Goal: Transaction & Acquisition: Purchase product/service

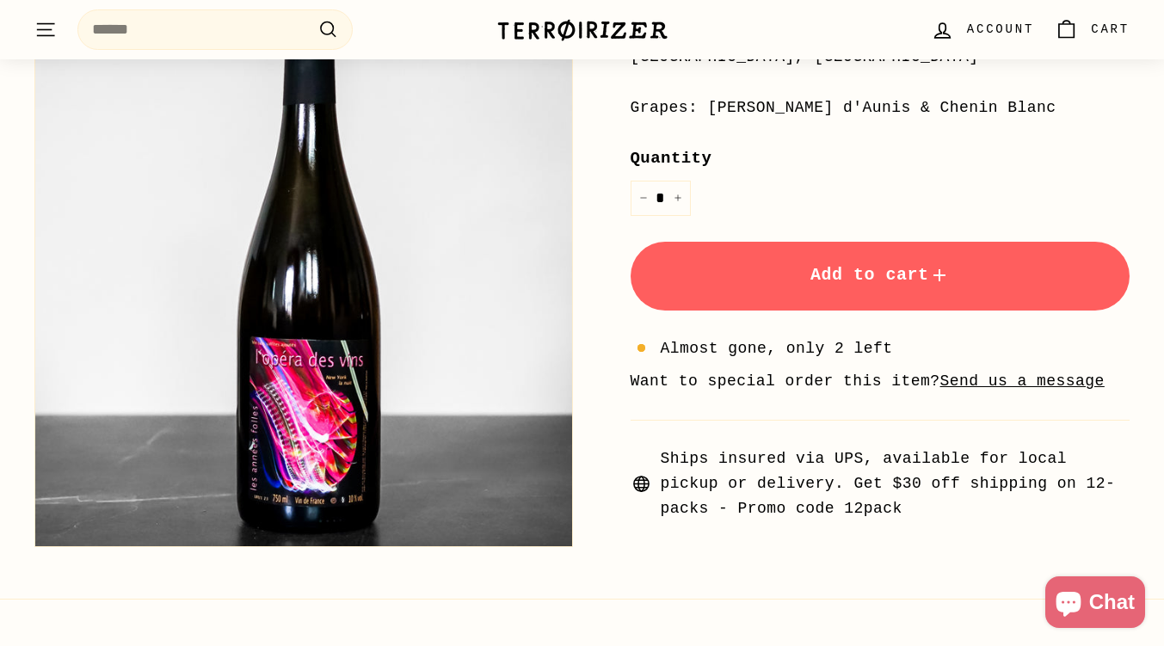
scroll to position [373, 0]
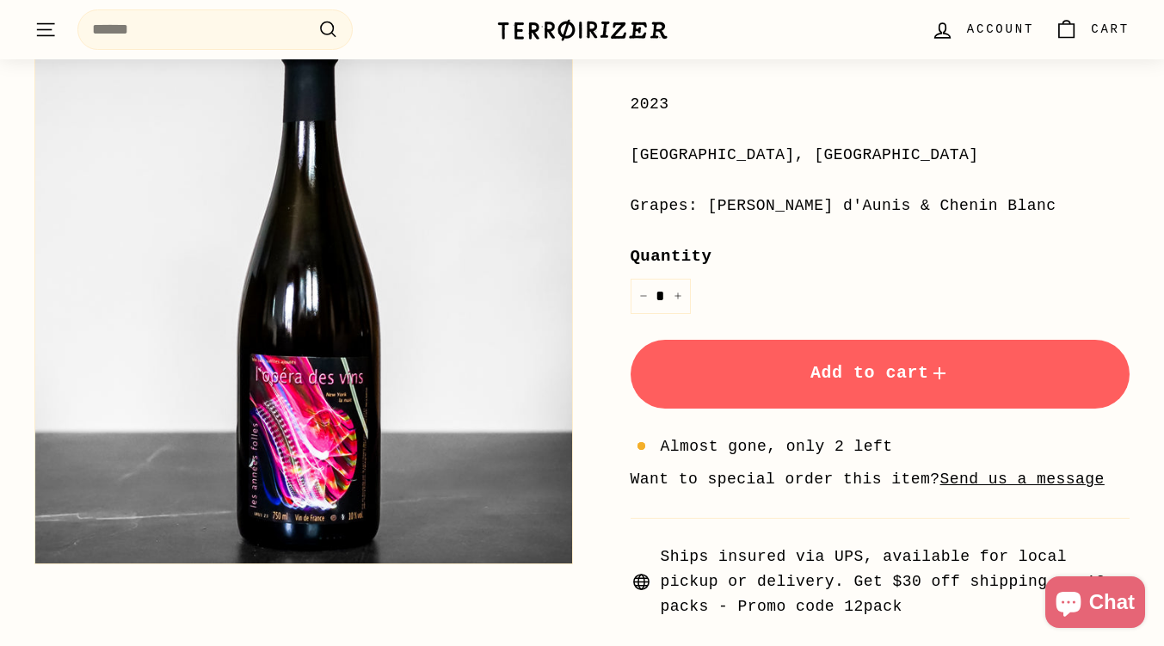
click at [811, 364] on span "Add to cart" at bounding box center [879, 373] width 139 height 20
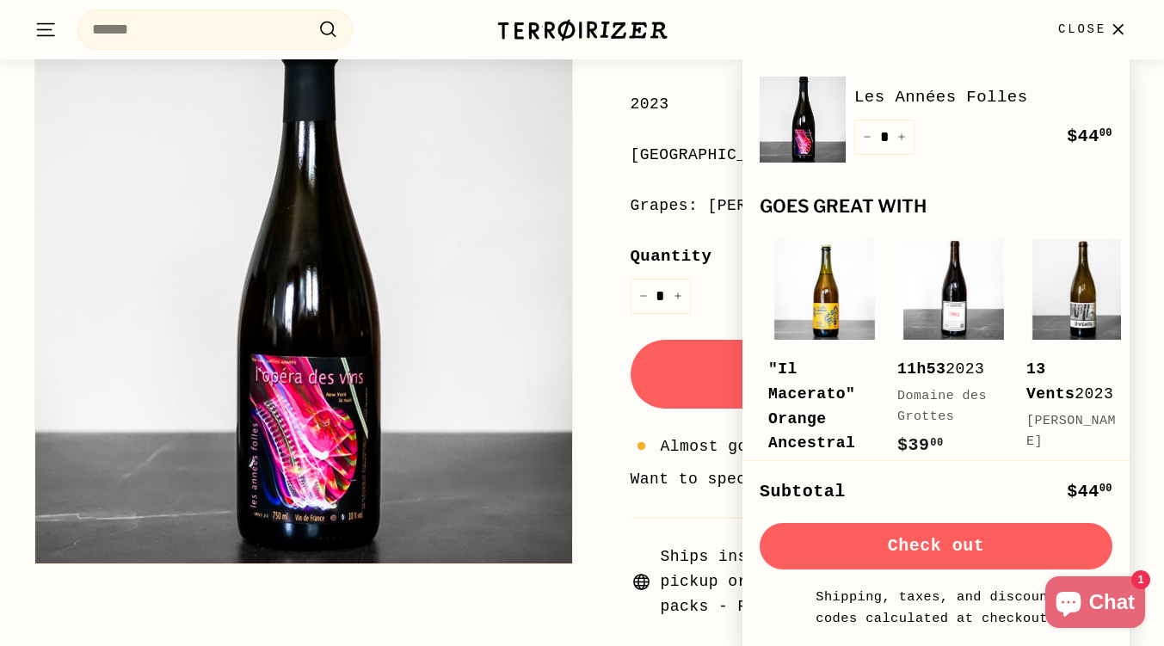
click at [1096, 40] on button "Close" at bounding box center [1094, 29] width 92 height 51
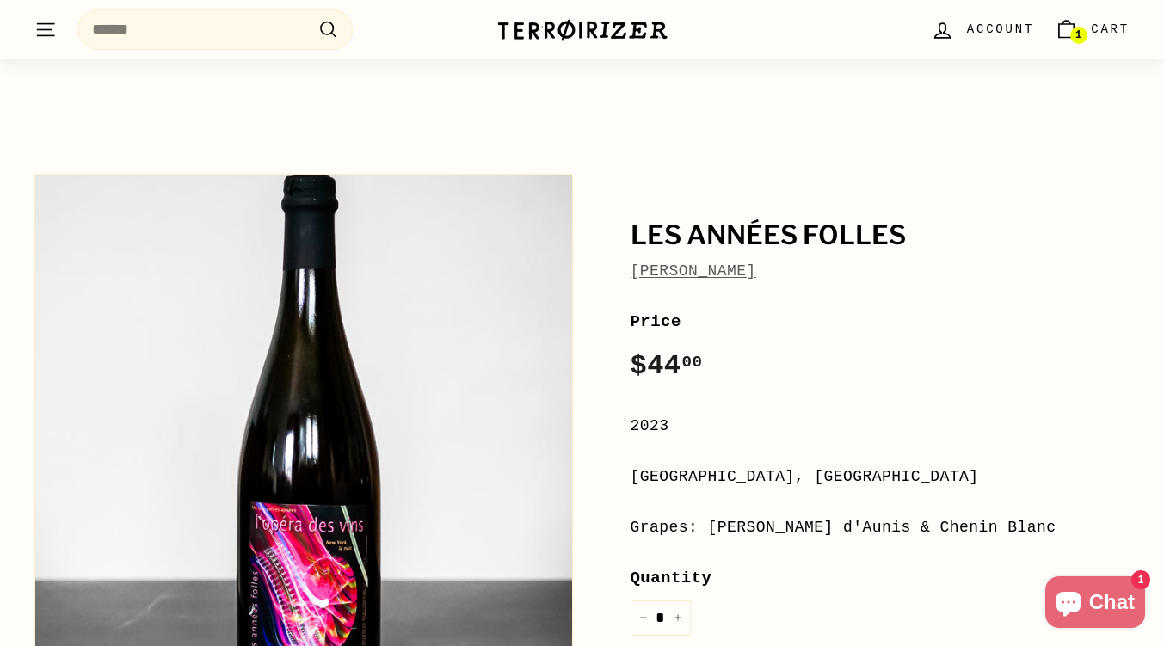
scroll to position [0, 0]
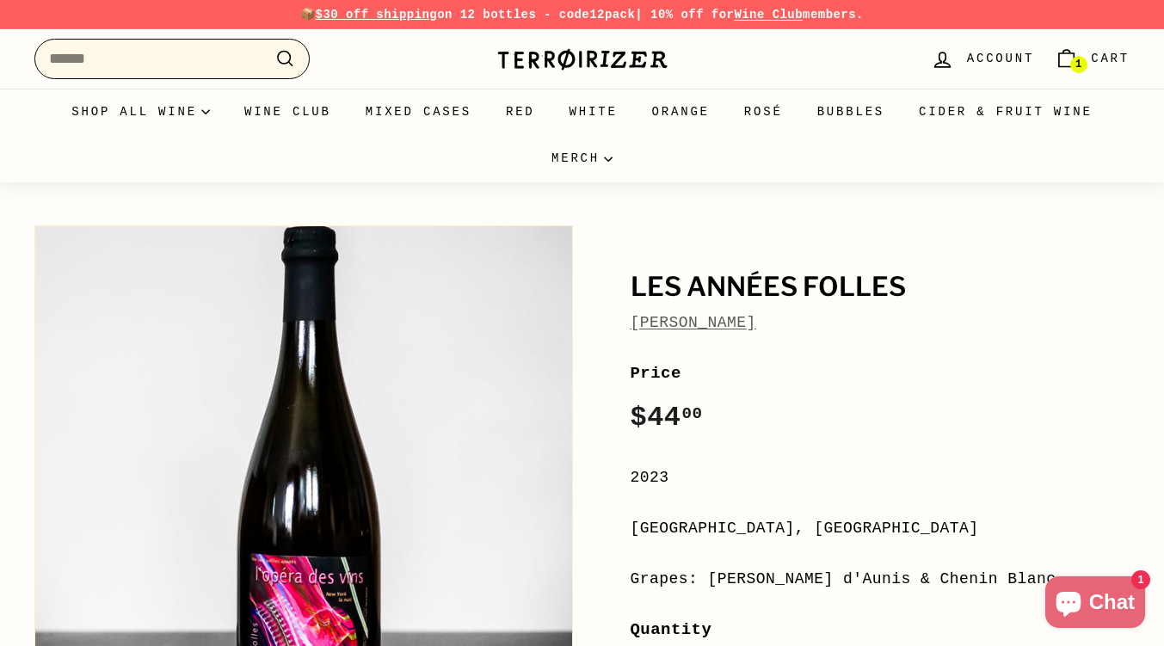
click at [158, 58] on input "Search" at bounding box center [171, 59] width 275 height 40
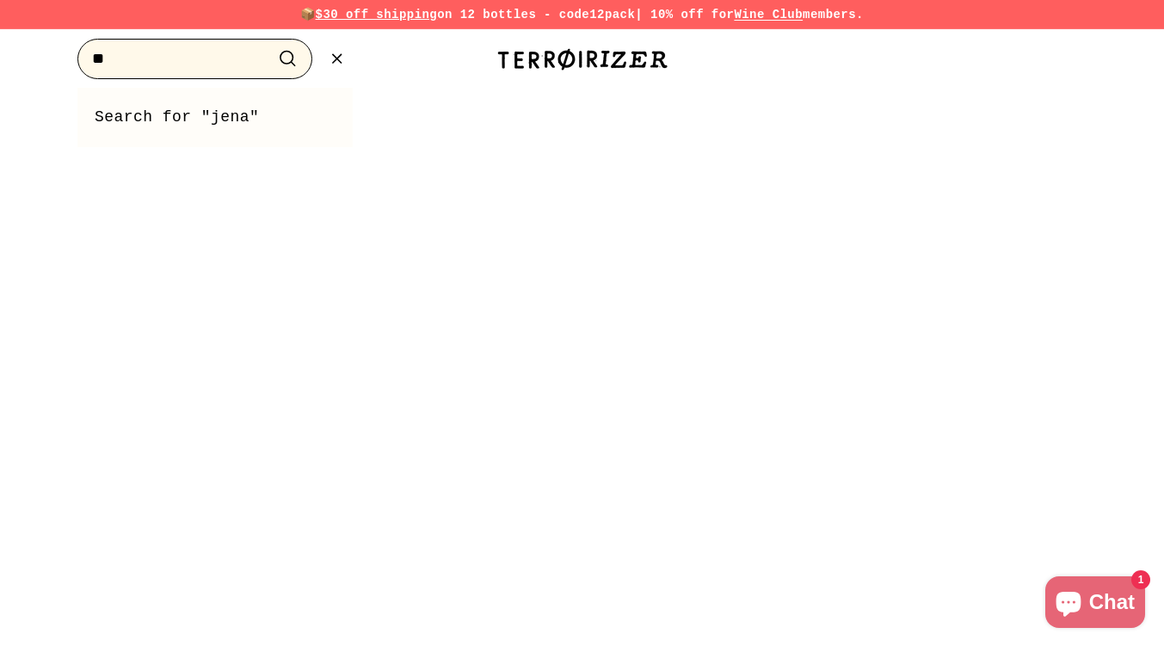
type input "*"
click at [341, 46] on button ".cls-1{fill:none;stroke:#000;stroke-miterlimit:10;stroke-width:2px}" at bounding box center [337, 59] width 32 height 40
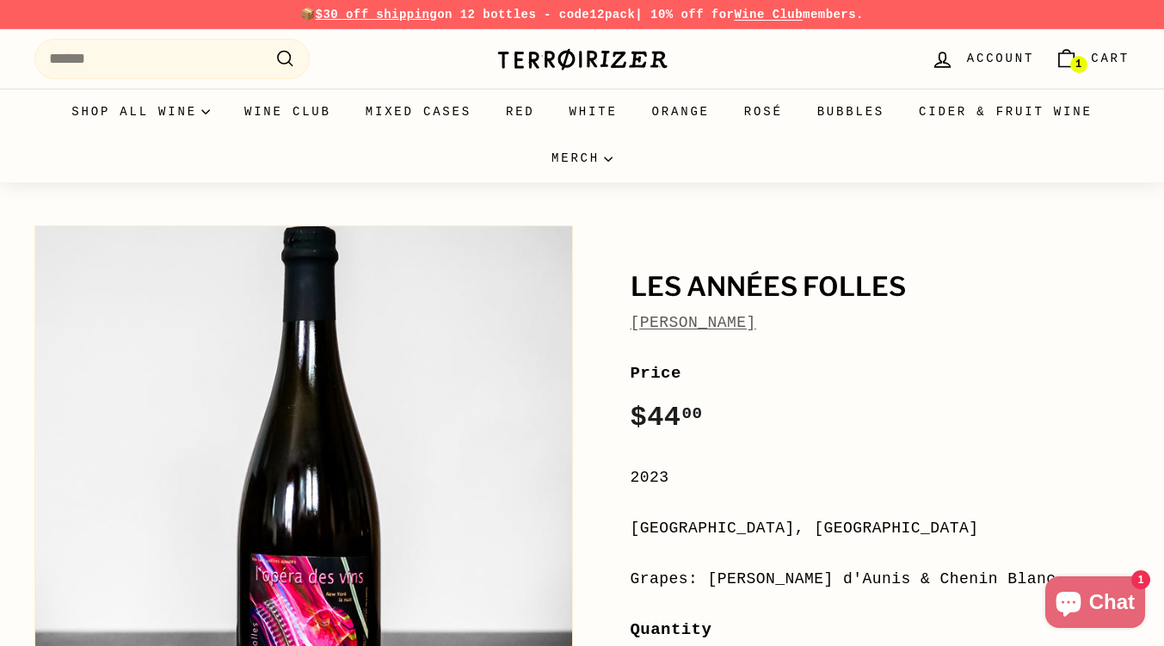
click at [696, 319] on link "[PERSON_NAME]" at bounding box center [693, 322] width 126 height 17
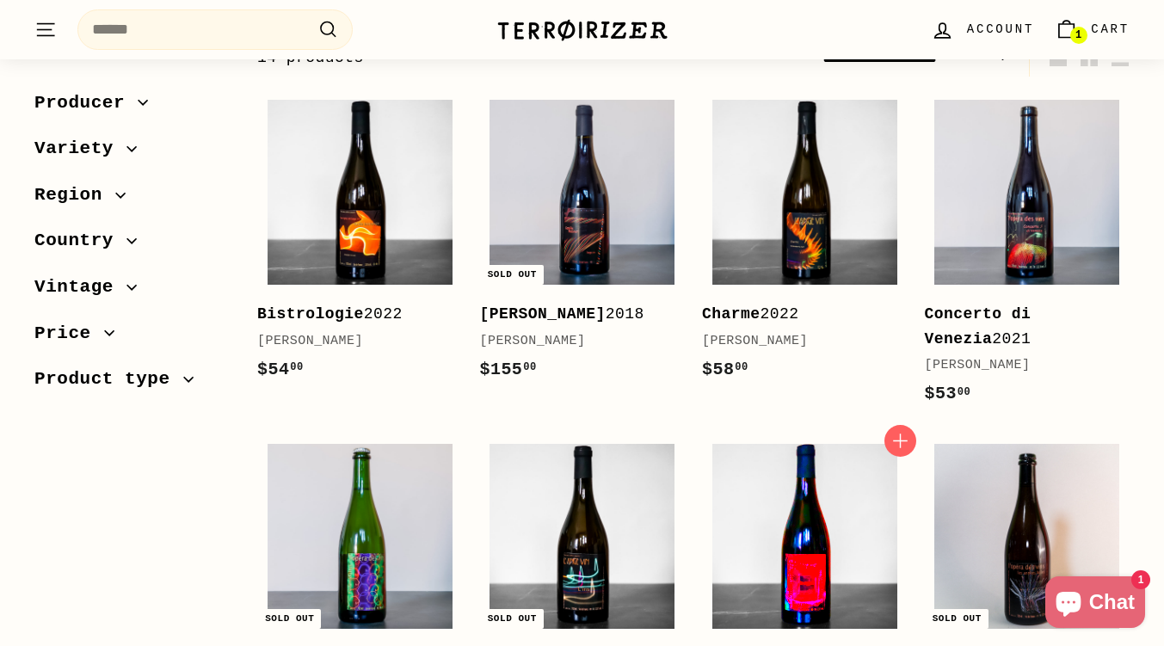
scroll to position [268, 0]
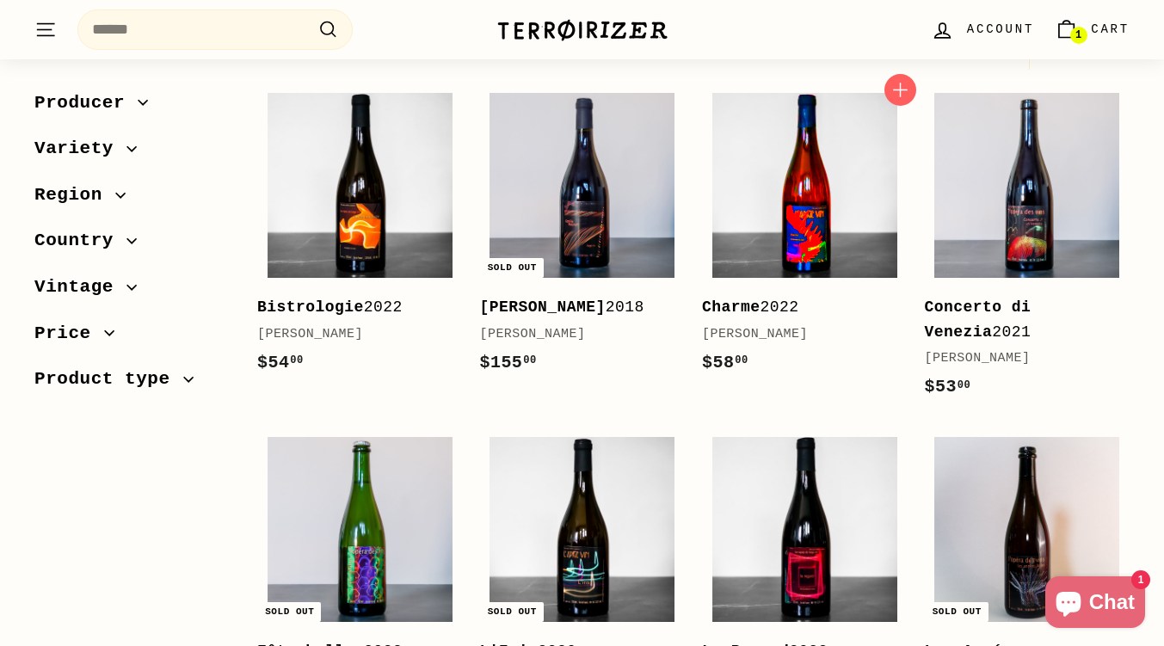
click at [867, 167] on img at bounding box center [804, 185] width 185 height 185
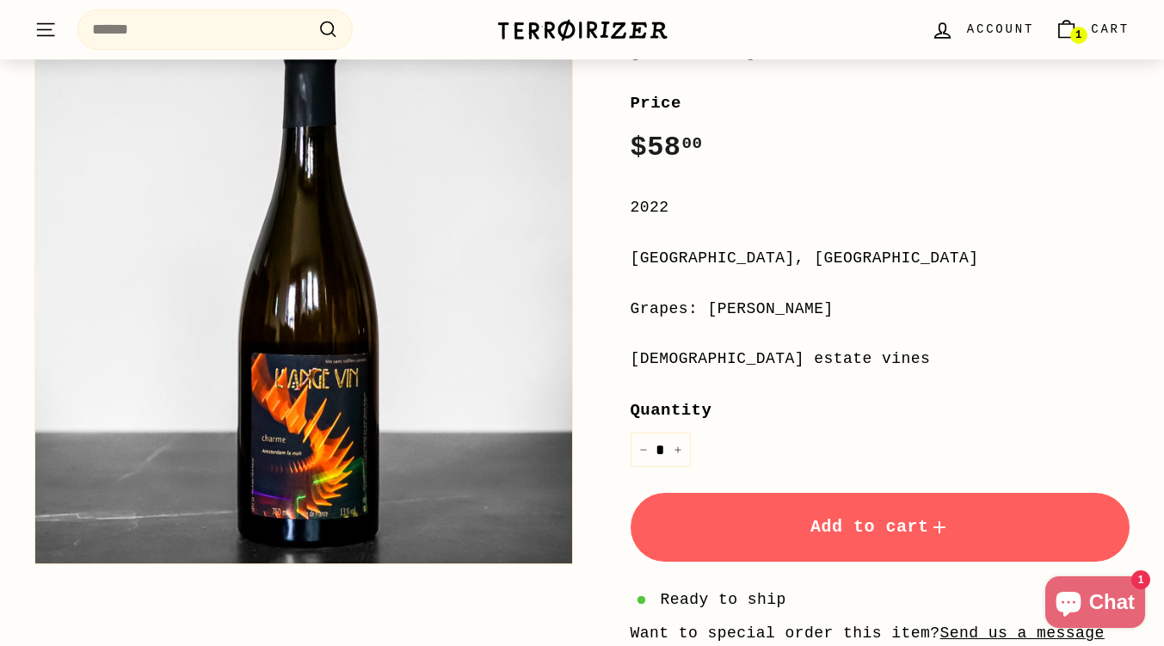
scroll to position [340, 0]
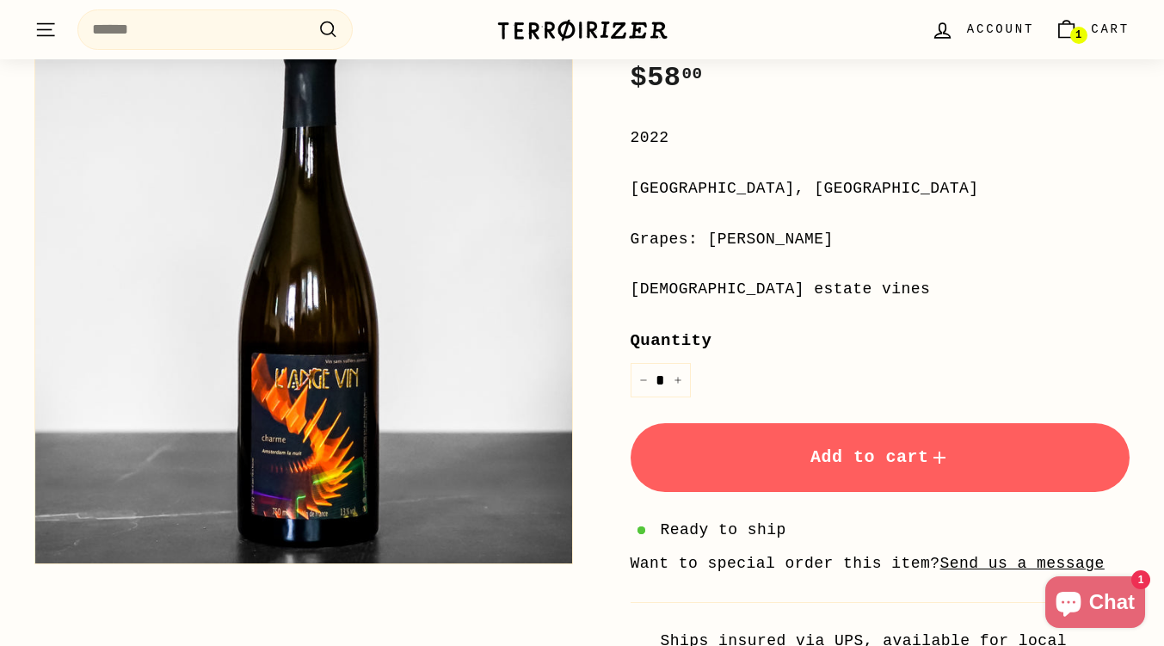
click at [761, 465] on button "Add to cart" at bounding box center [880, 457] width 500 height 69
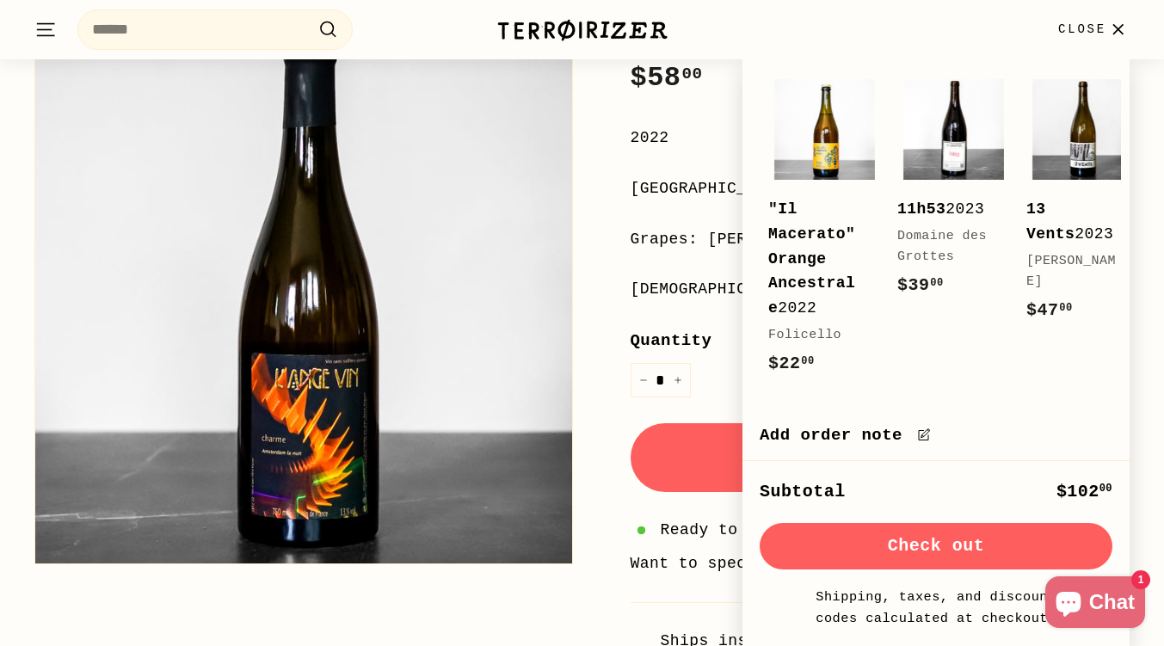
scroll to position [299, 0]
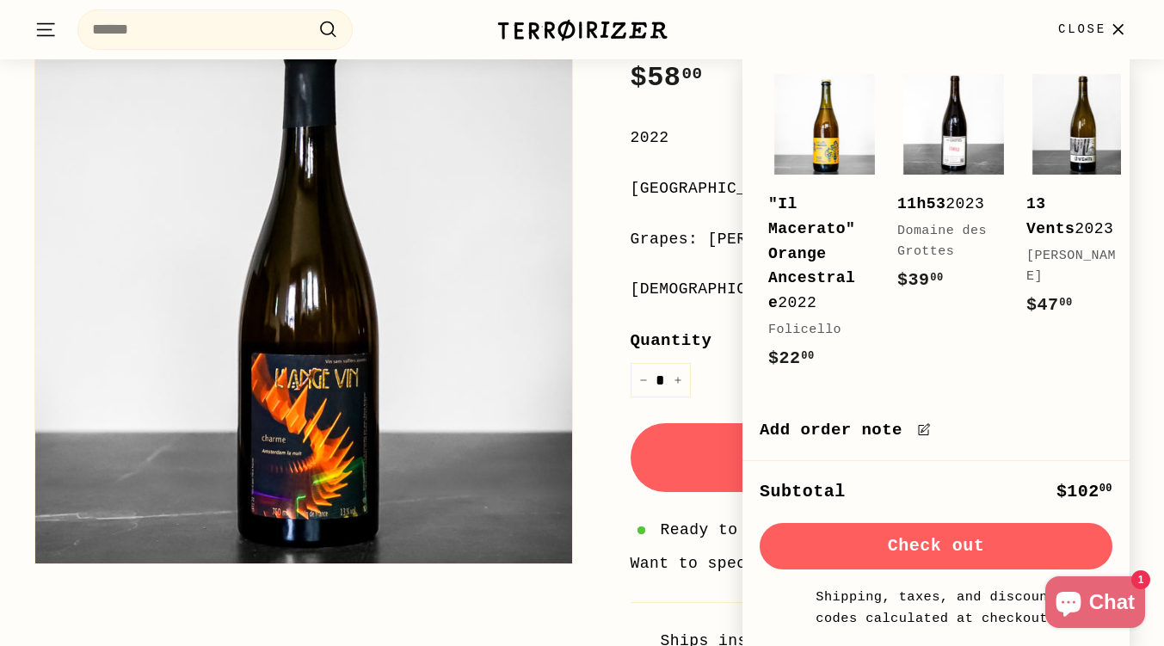
click at [924, 534] on button "Check out" at bounding box center [936, 546] width 353 height 46
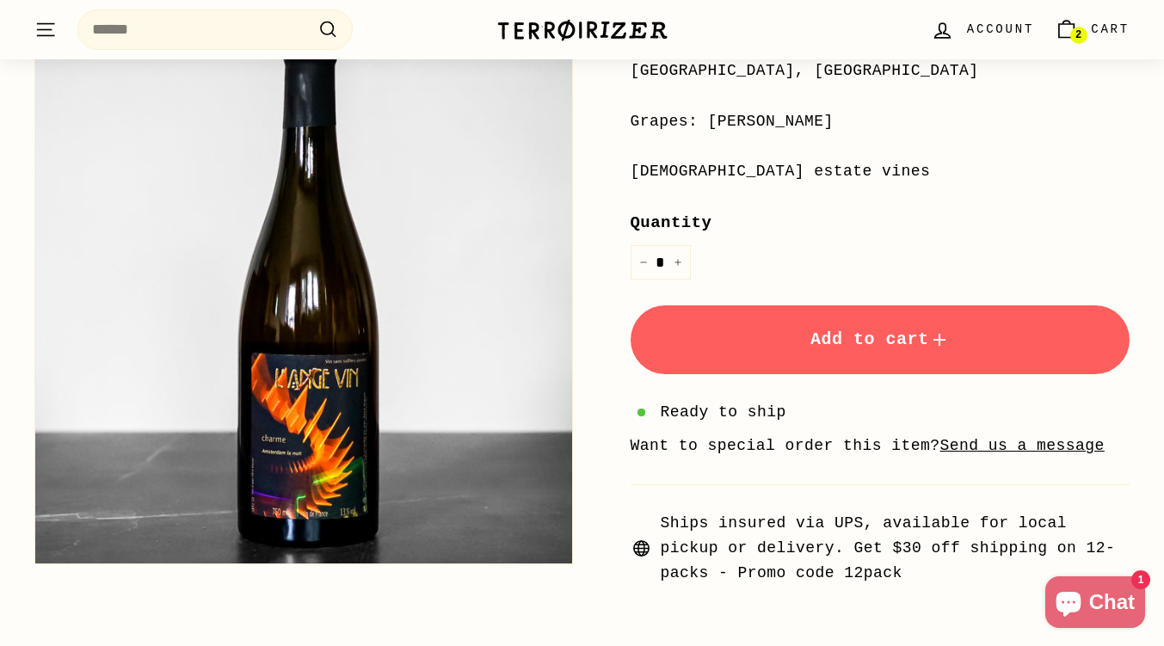
scroll to position [459, 0]
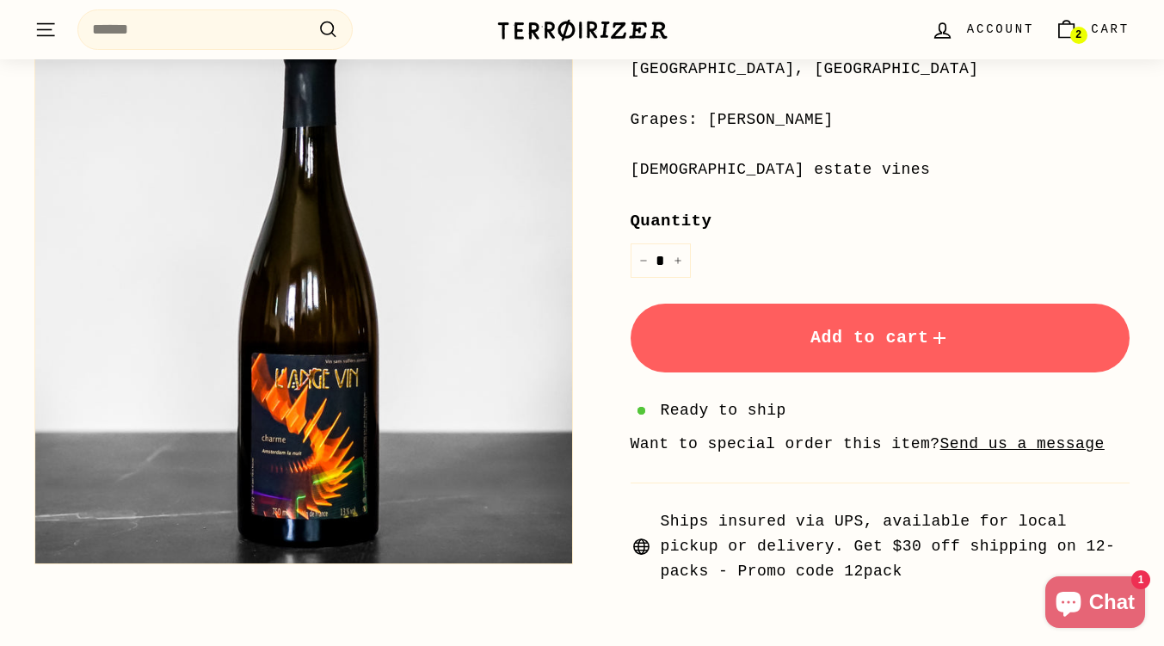
click at [341, 300] on button "Zoom" at bounding box center [303, 295] width 537 height 537
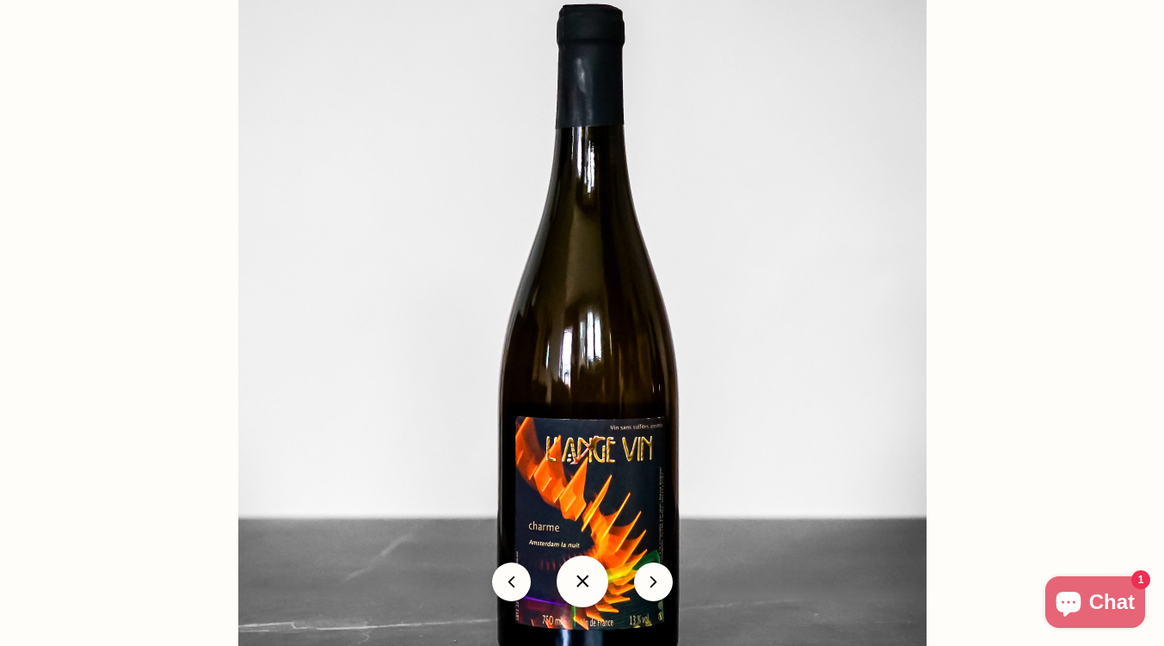
scroll to position [463, 0]
click at [577, 581] on button at bounding box center [583, 582] width 52 height 52
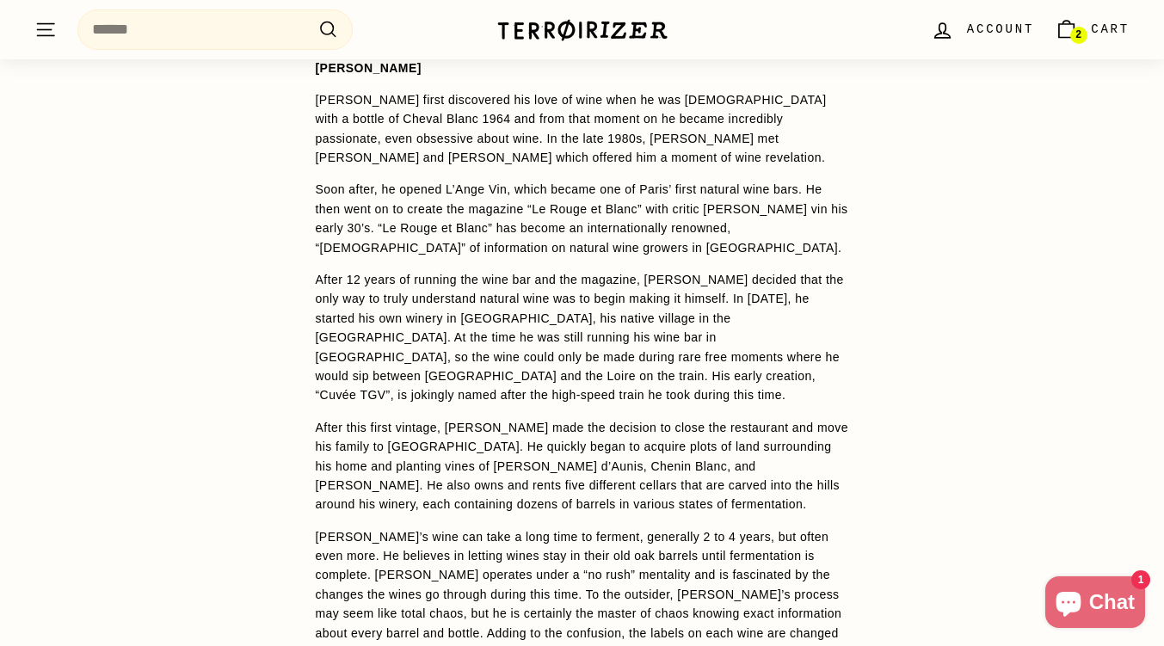
scroll to position [1452, 0]
click at [966, 507] on div "WINE DETAILS A gentle shade of gold in the glass, this is wonderfully delicate …" at bounding box center [582, 449] width 1164 height 1034
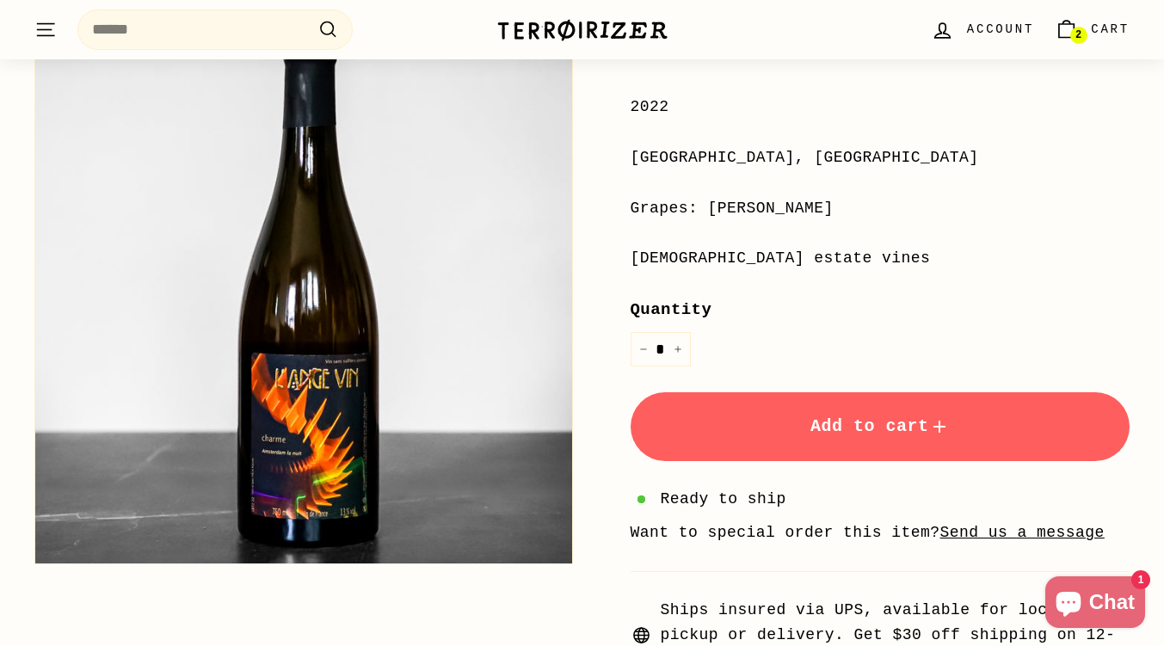
scroll to position [0, 0]
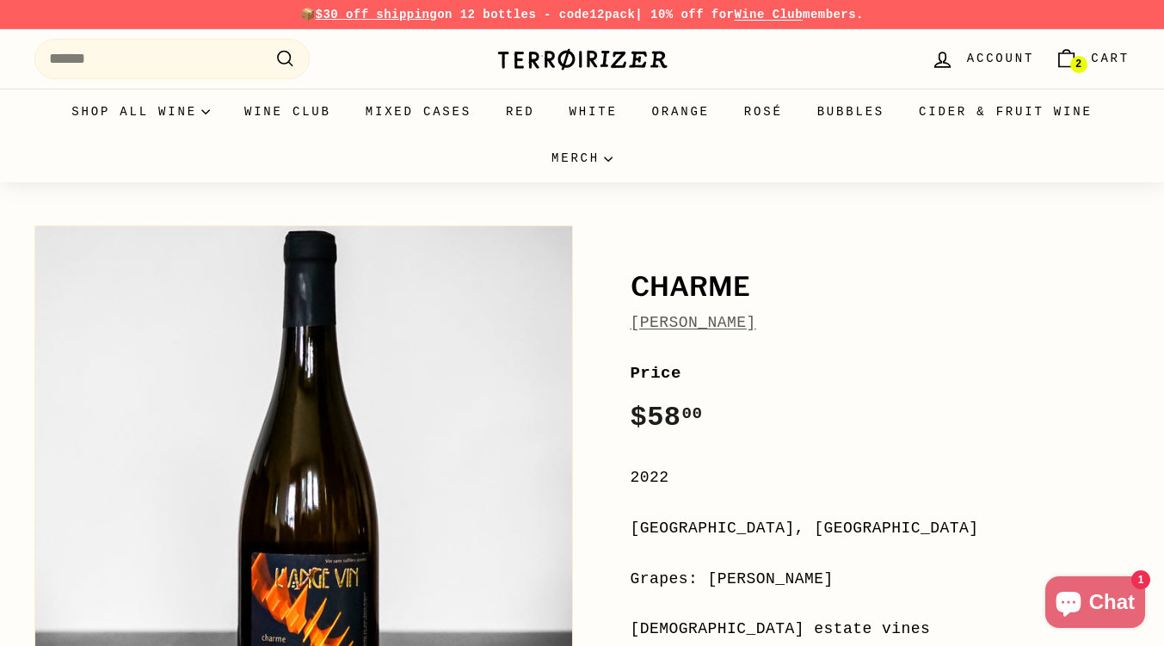
click at [1081, 63] on span "2" at bounding box center [1078, 64] width 6 height 10
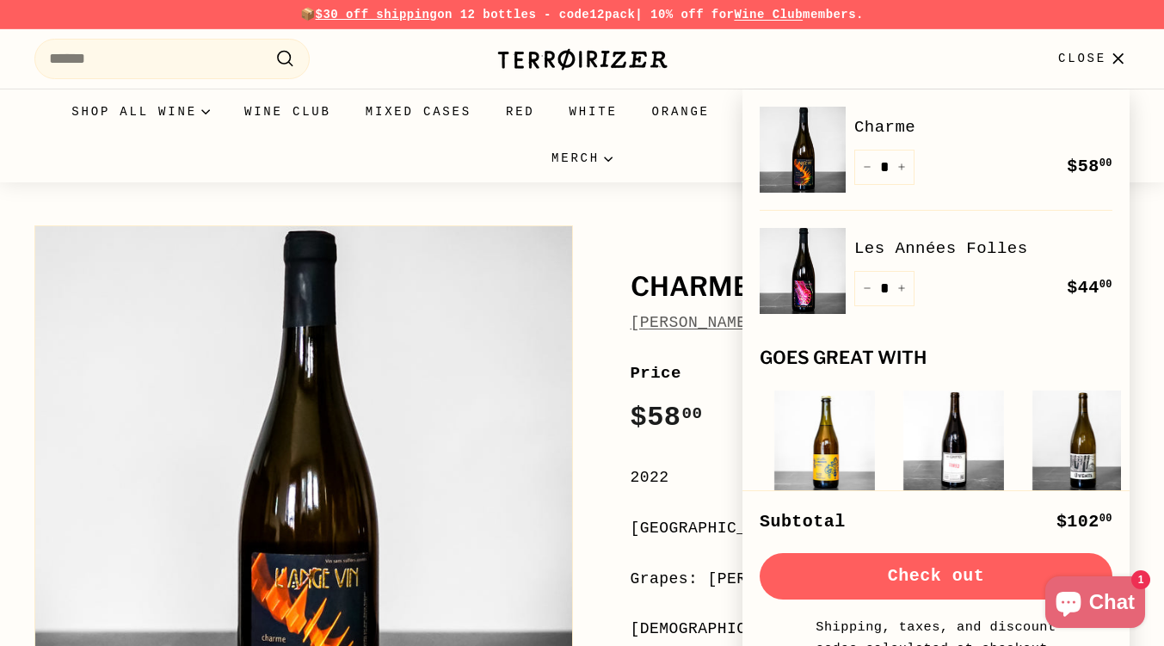
click at [803, 292] on img at bounding box center [803, 271] width 86 height 86
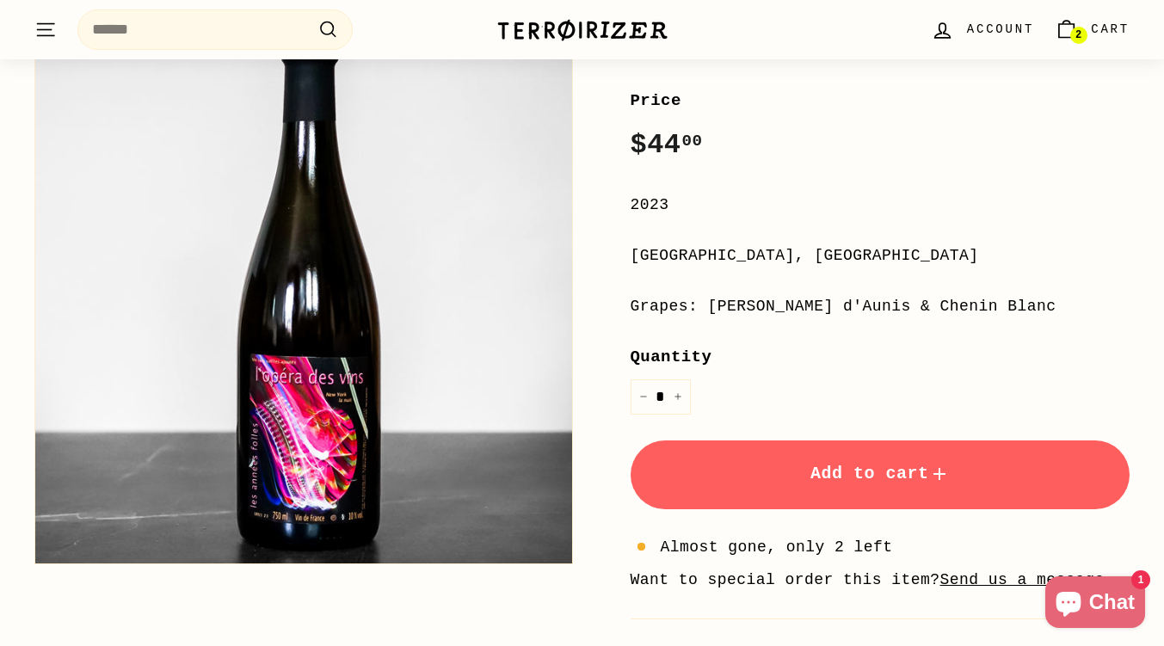
scroll to position [281, 0]
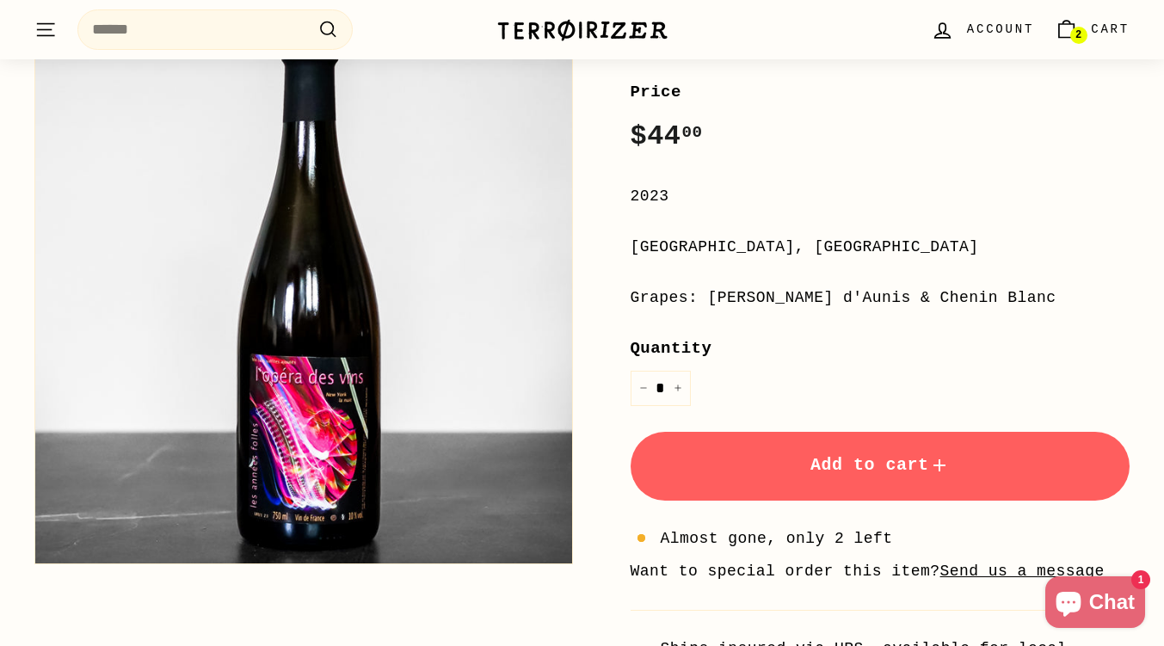
click at [844, 452] on button "Add to cart" at bounding box center [880, 466] width 500 height 69
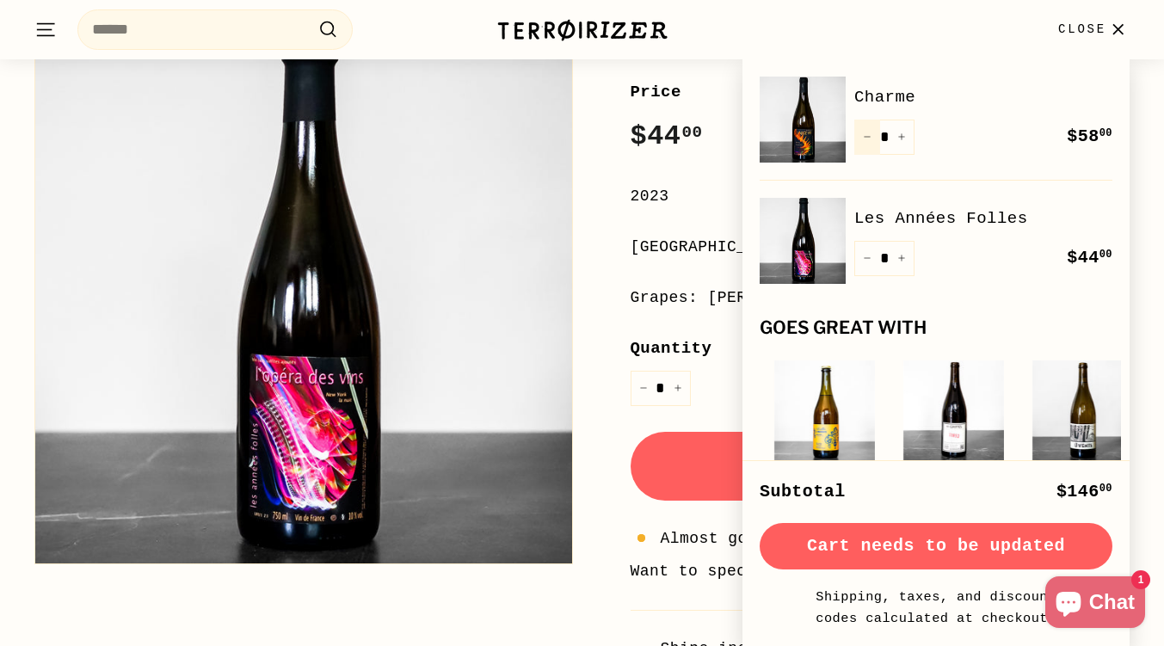
click at [865, 137] on icon "Reduce item quantity by one" at bounding box center [867, 137] width 6 height 0
type input "*"
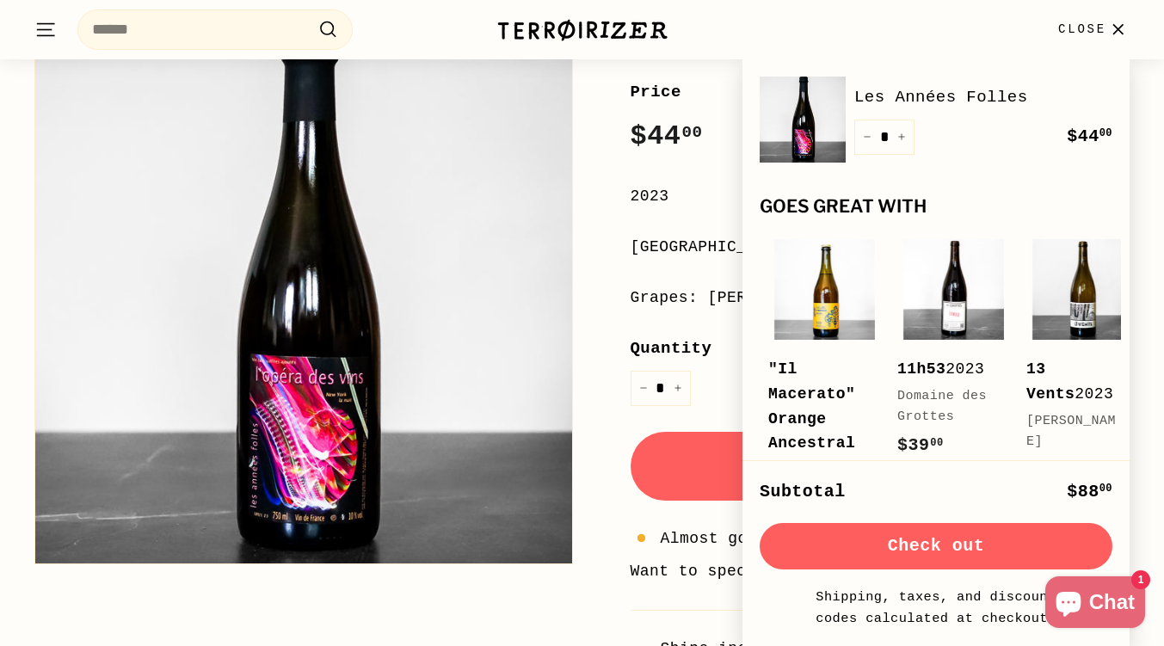
click at [570, 581] on div "Les Années Folles Jean-Pierre Robinot Price Regular price $44 00 $44.00 / 2023 …" at bounding box center [572, 336] width 1114 height 802
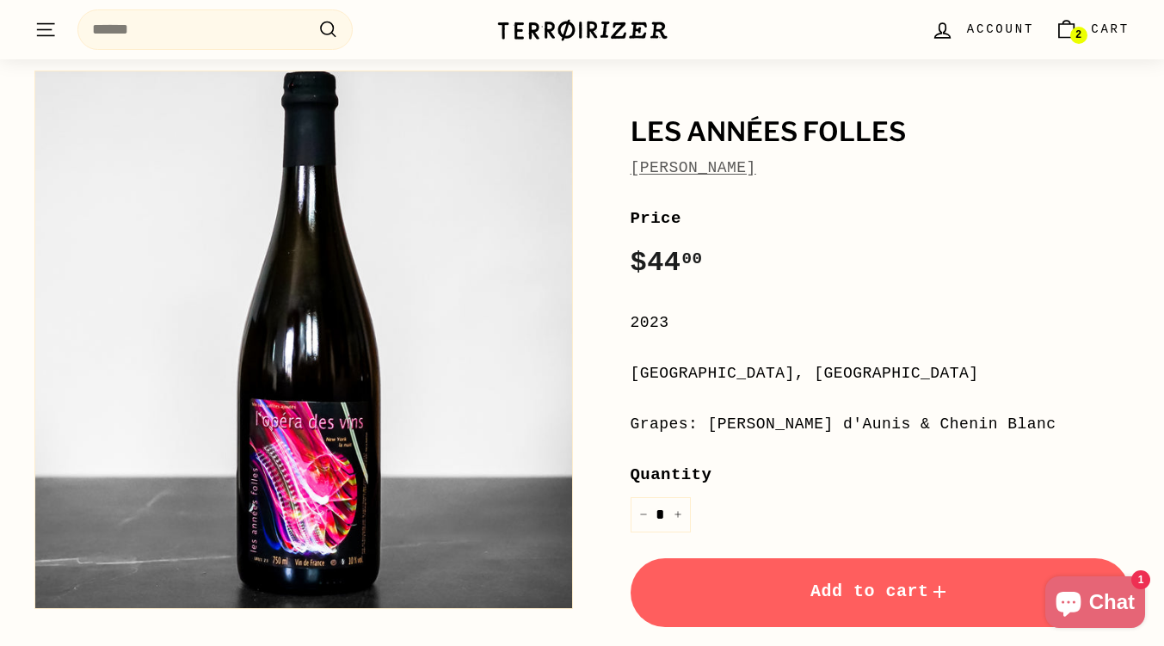
scroll to position [0, 0]
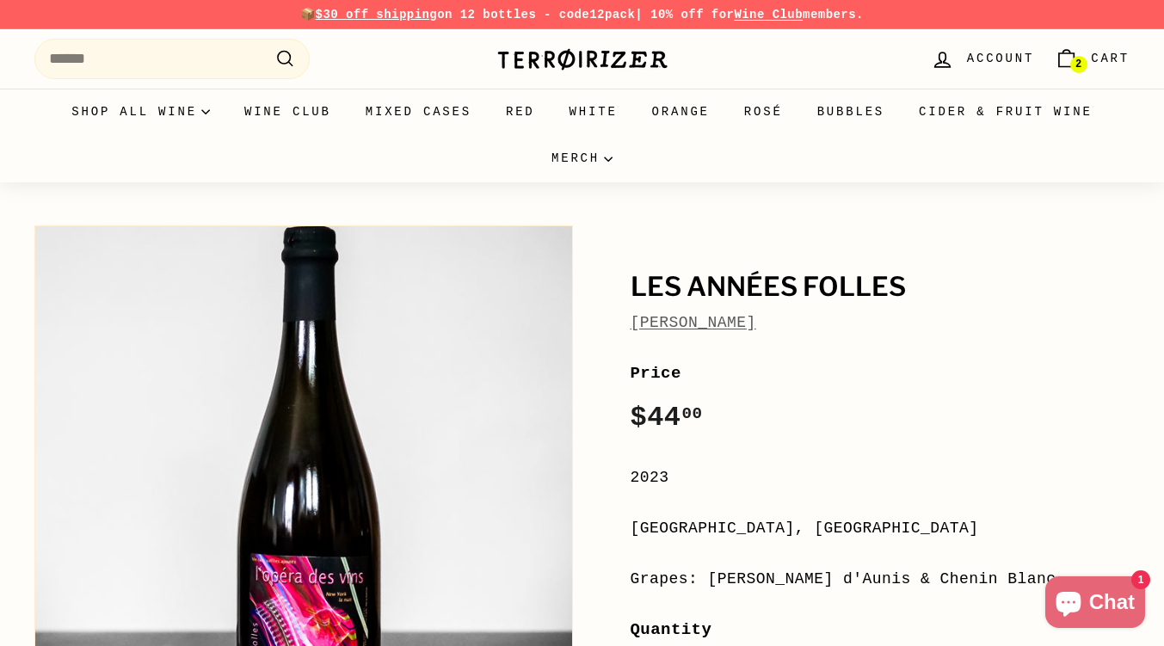
drag, startPoint x: 1103, startPoint y: 69, endPoint x: 1113, endPoint y: 70, distance: 10.4
click at [1113, 70] on link "2 Cart" at bounding box center [1091, 59] width 95 height 51
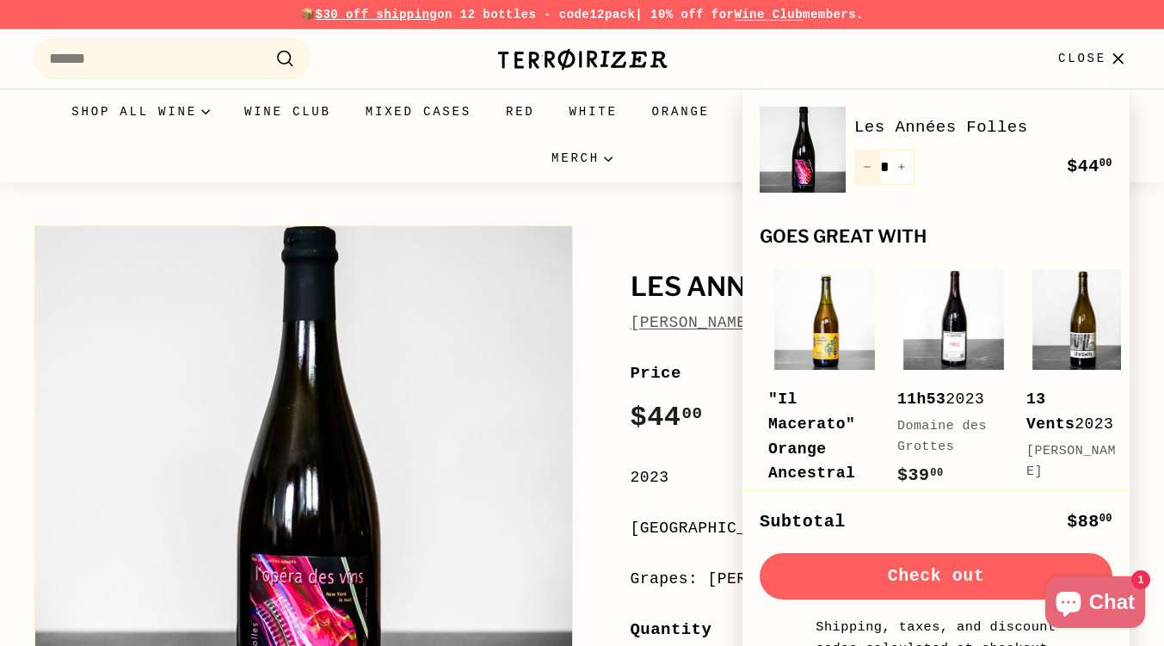
click at [855, 163] on button "−" at bounding box center [867, 167] width 26 height 35
type input "*"
click at [855, 163] on div "Quantity * − + Remove" at bounding box center [884, 167] width 60 height 35
click at [870, 163] on icon "Reduce item quantity by one" at bounding box center [867, 167] width 9 height 9
type input "*"
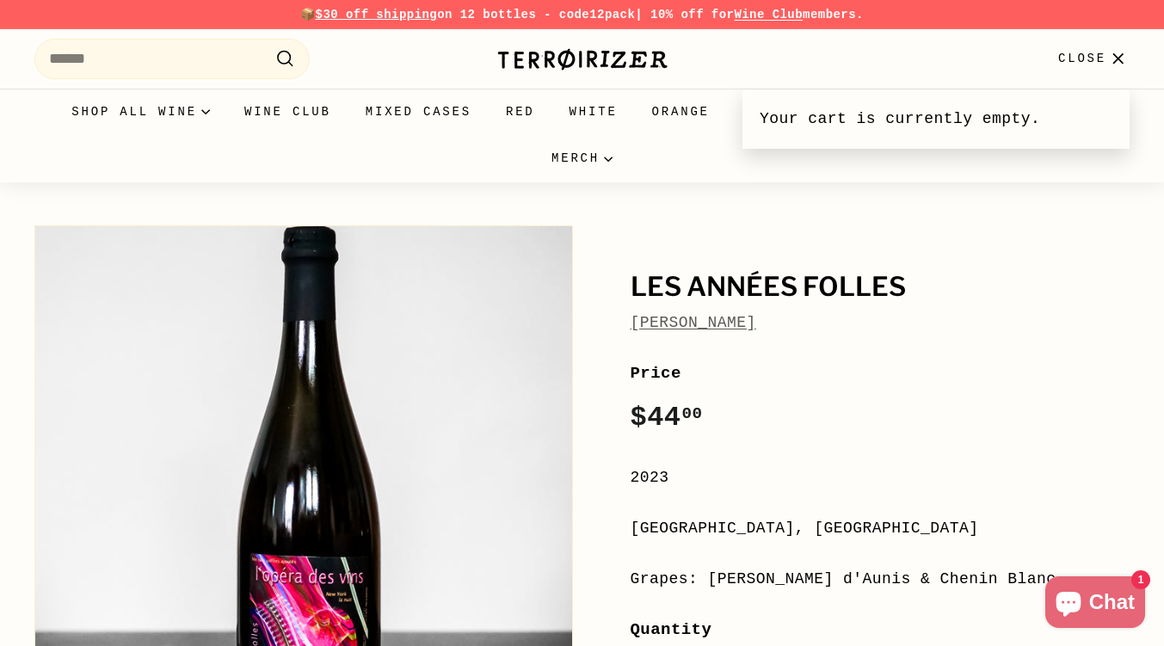
click at [1097, 58] on span "Close" at bounding box center [1082, 58] width 48 height 19
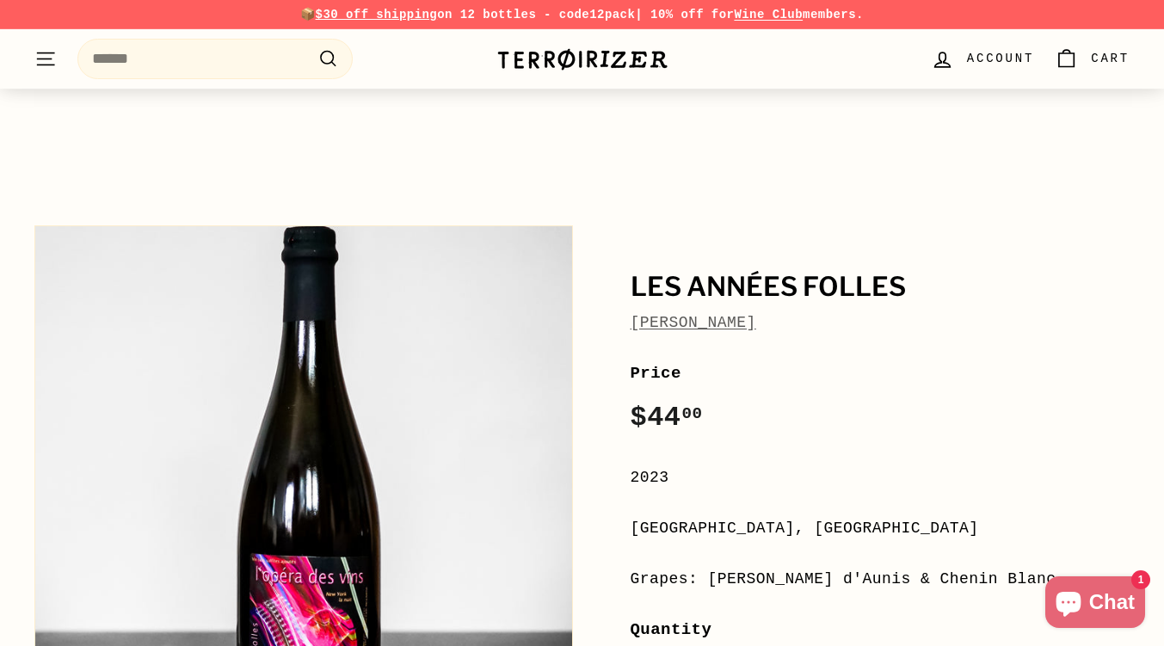
scroll to position [126, 0]
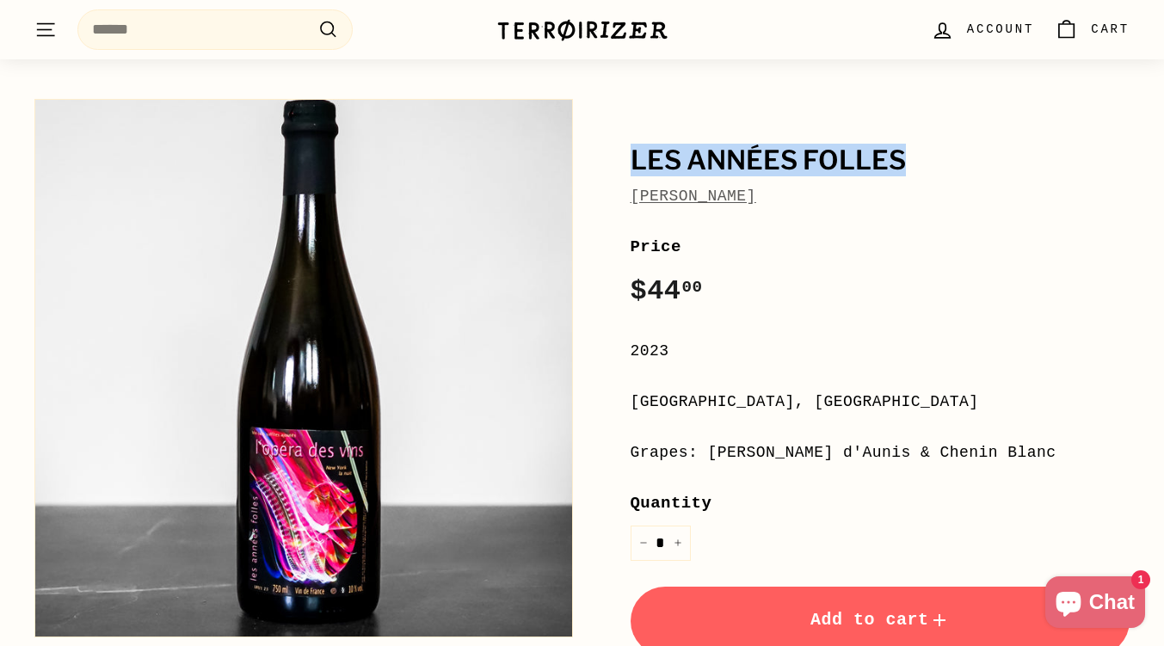
drag, startPoint x: 632, startPoint y: 157, endPoint x: 912, endPoint y: 162, distance: 279.6
click at [912, 162] on h1 "Les Années Folles" at bounding box center [880, 160] width 500 height 29
copy h1 "Les Années Folles"
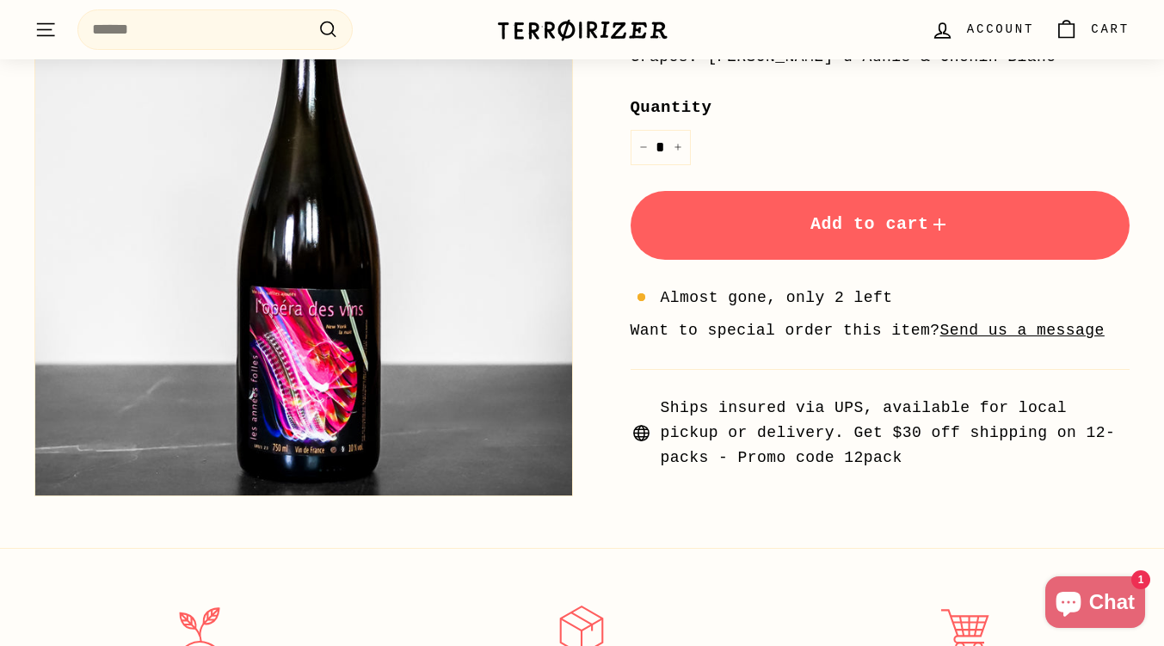
scroll to position [0, 0]
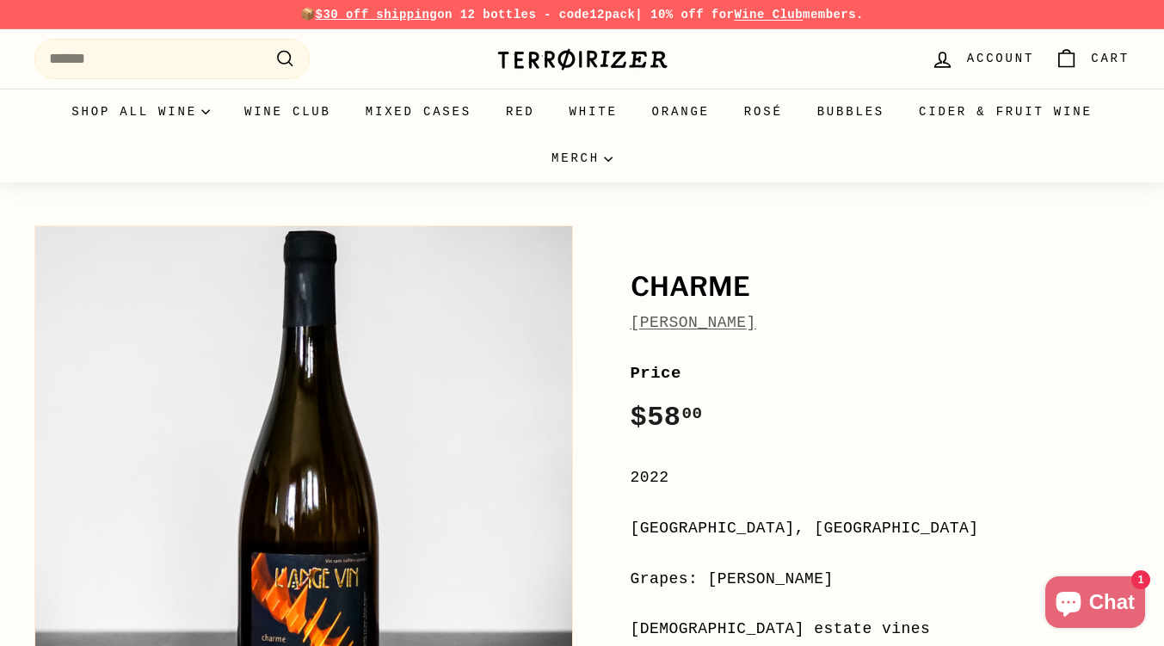
drag, startPoint x: 630, startPoint y: 281, endPoint x: 806, endPoint y: 323, distance: 180.3
click at [806, 323] on div "[PERSON_NAME]" at bounding box center [880, 304] width 500 height 62
copy div "[PERSON_NAME]"
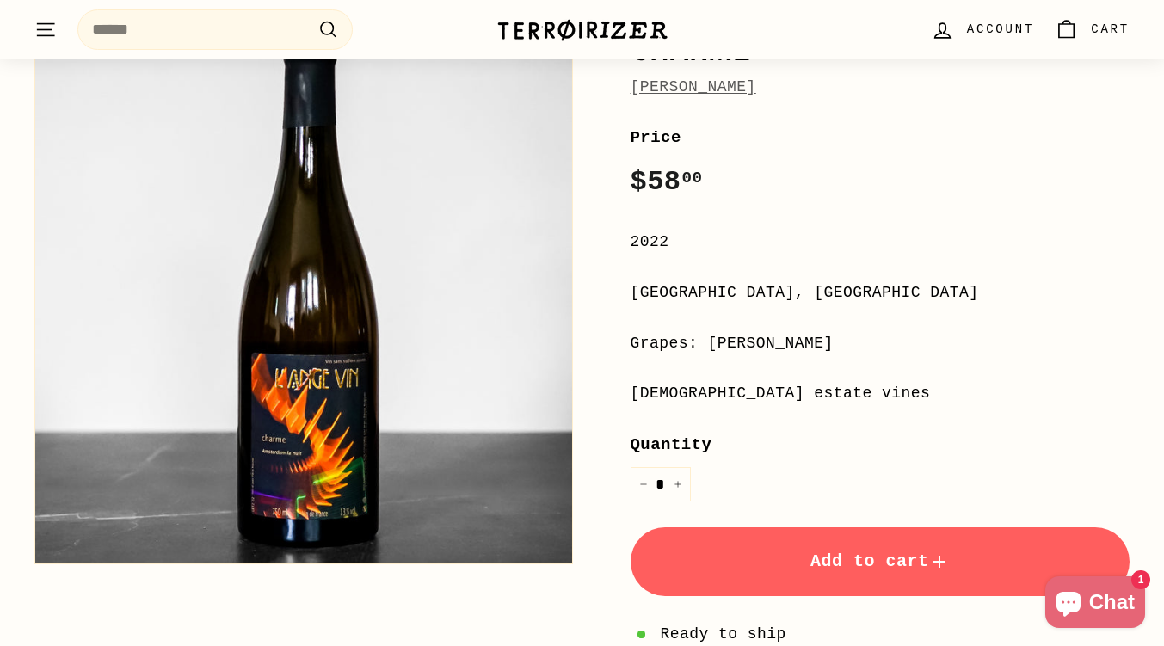
scroll to position [247, 0]
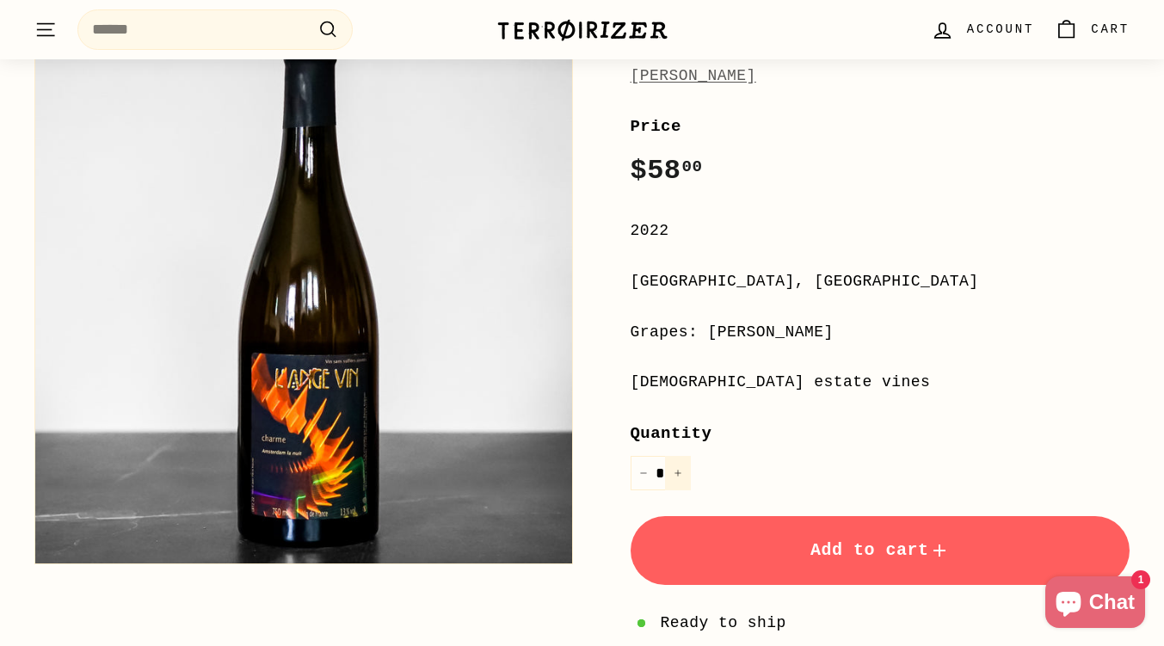
click at [677, 464] on button "+" at bounding box center [678, 473] width 26 height 35
type input "*"
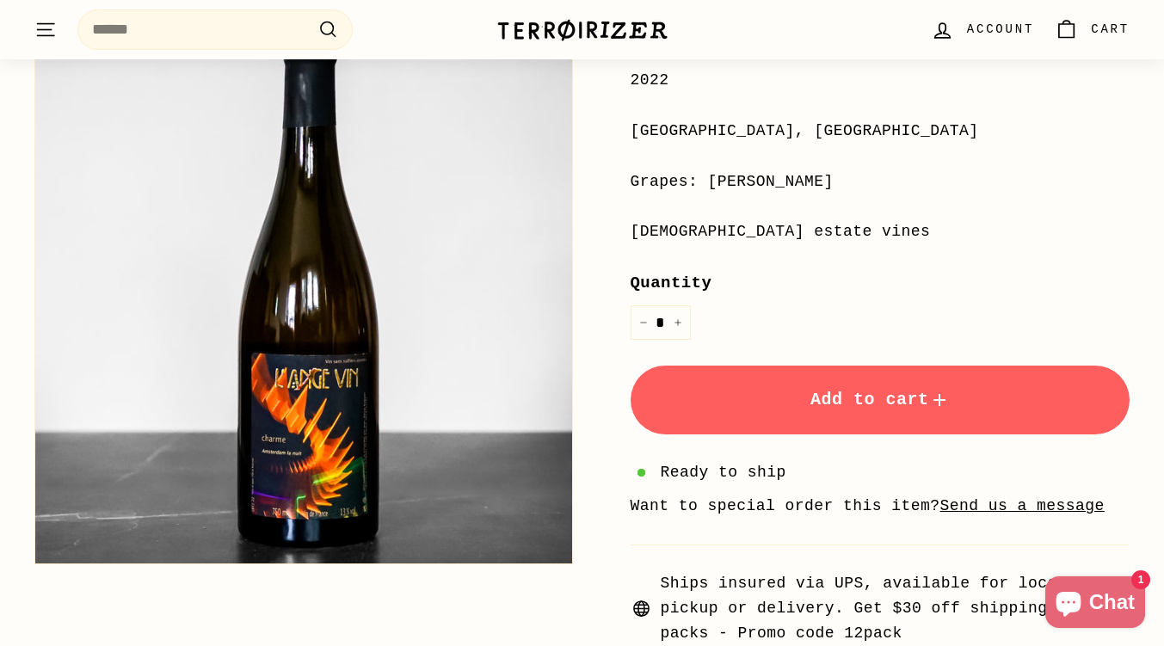
scroll to position [403, 0]
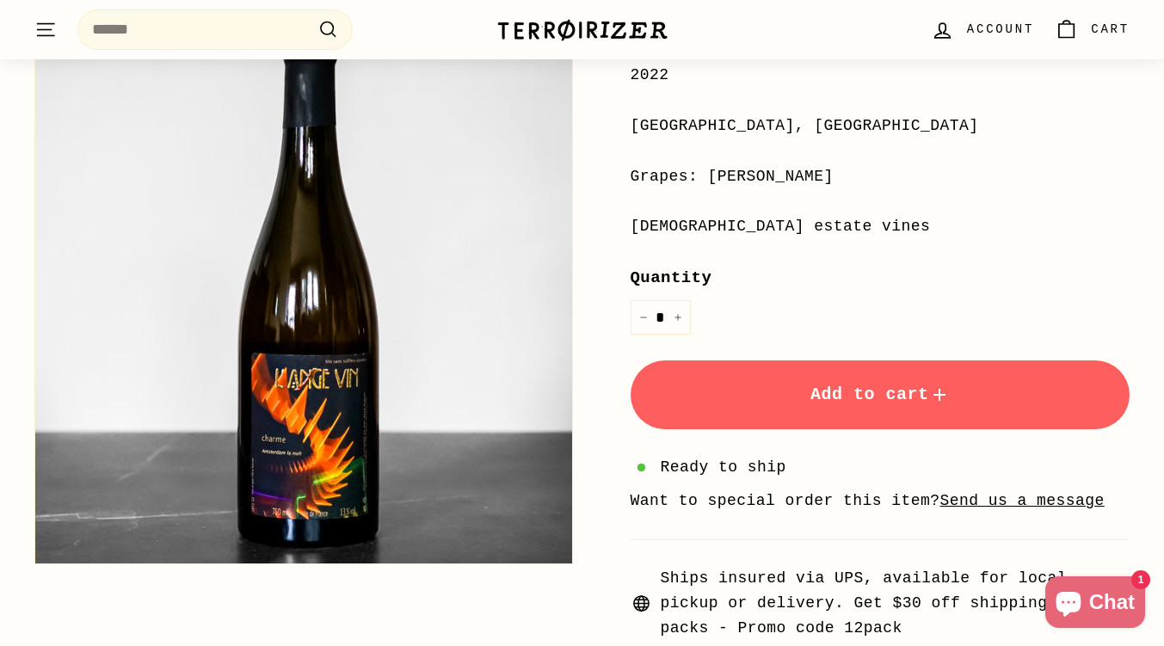
click at [907, 398] on span "Add to cart" at bounding box center [879, 394] width 139 height 20
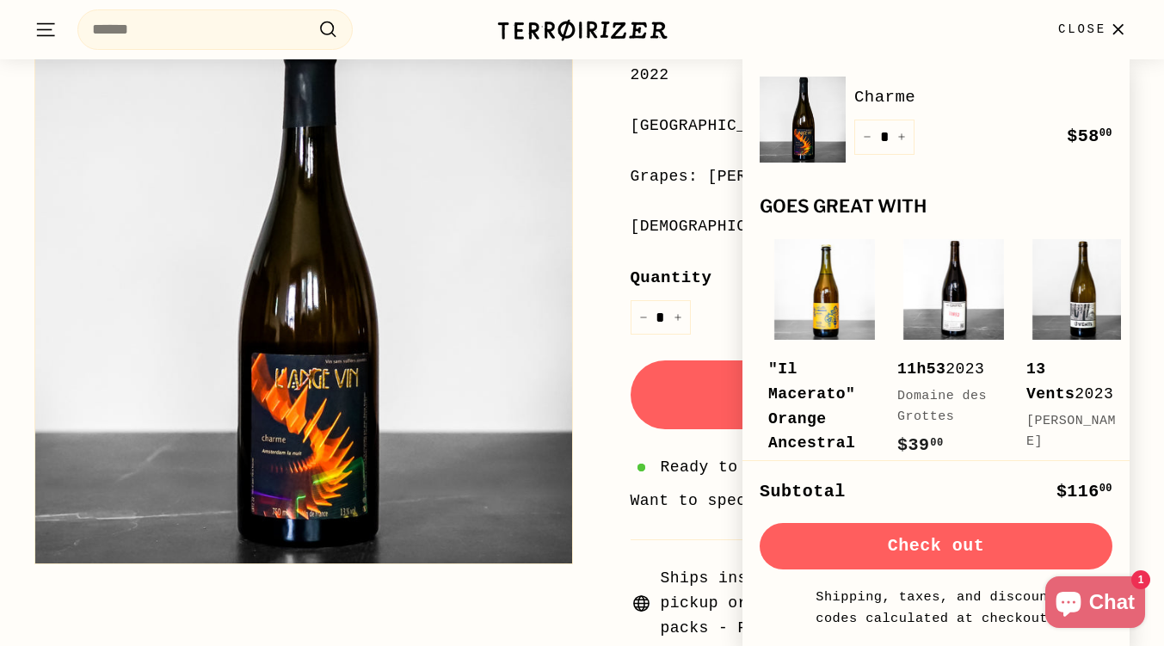
click at [956, 544] on button "Check out" at bounding box center [936, 546] width 353 height 46
